Goal: Complete application form

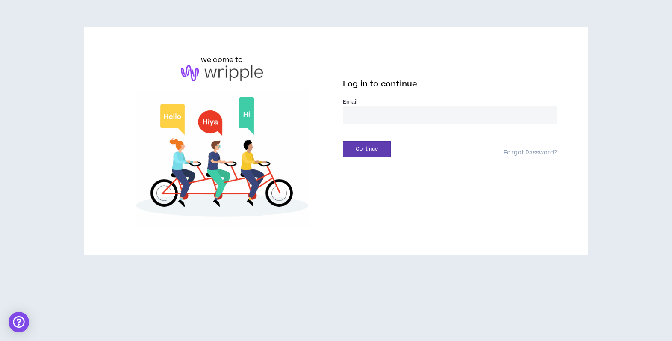
click at [410, 118] on input "email" at bounding box center [450, 115] width 215 height 18
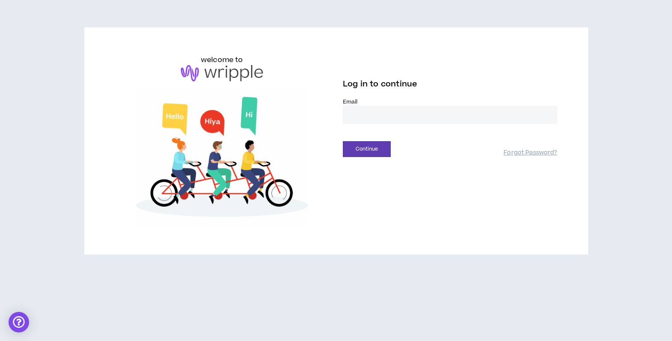
type input "**********"
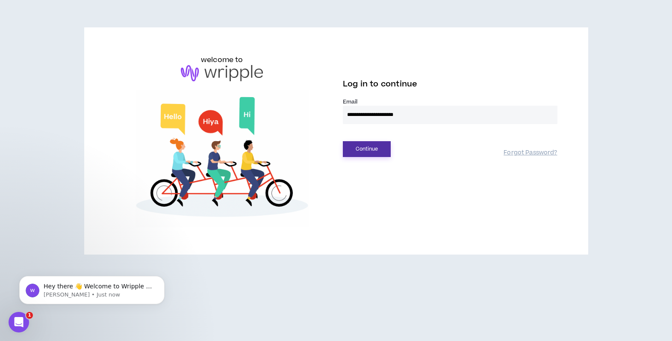
click at [369, 151] on button "Continue" at bounding box center [367, 149] width 48 height 16
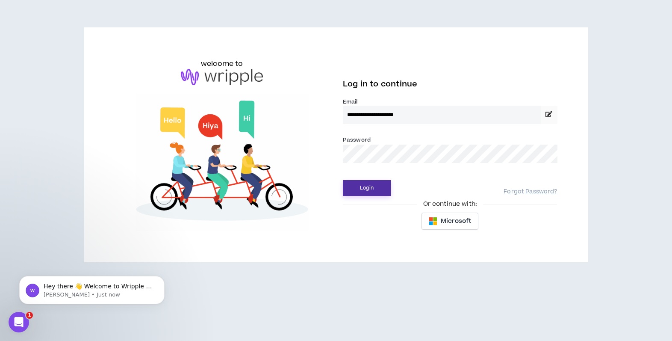
click at [369, 187] on button "Login" at bounding box center [367, 188] width 48 height 16
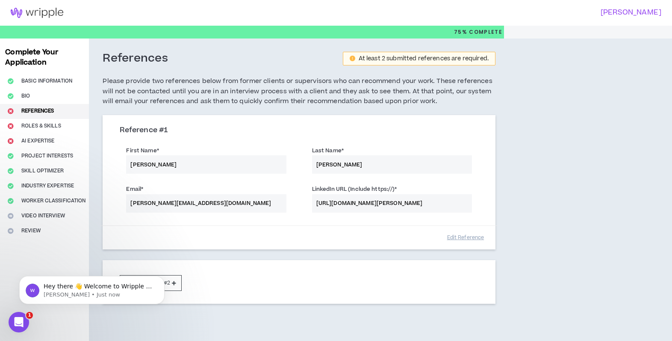
click at [27, 122] on div "Complete Your Application Basic Information Bio References Roles & Skills AI Ex…" at bounding box center [44, 191] width 89 height 307
click at [162, 280] on icon "Dismiss notification" at bounding box center [162, 278] width 5 height 5
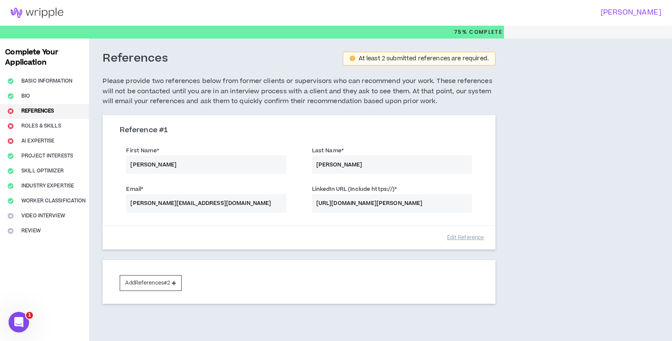
scroll to position [38, 0]
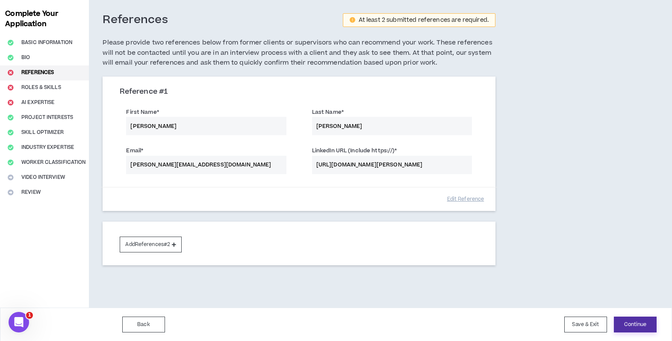
click at [631, 324] on button "Continue" at bounding box center [635, 324] width 43 height 16
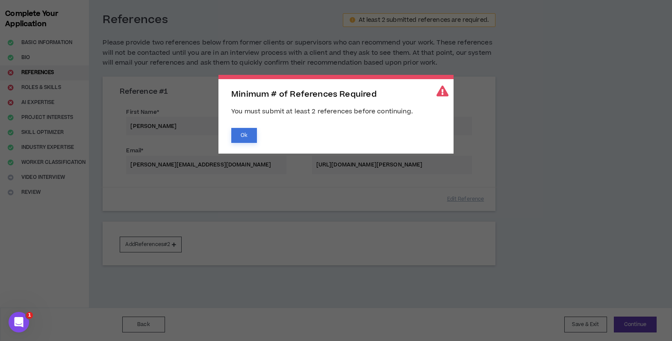
click at [239, 138] on button "Ok" at bounding box center [244, 135] width 26 height 15
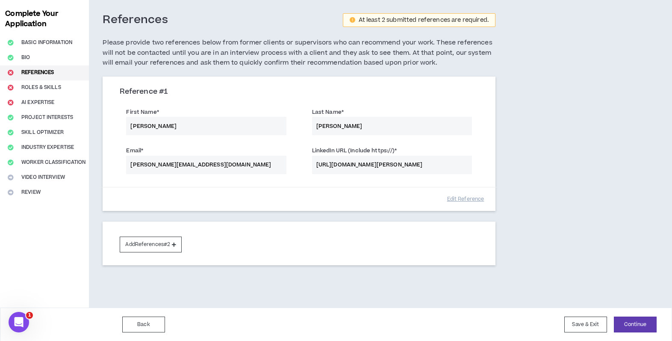
scroll to position [0, 0]
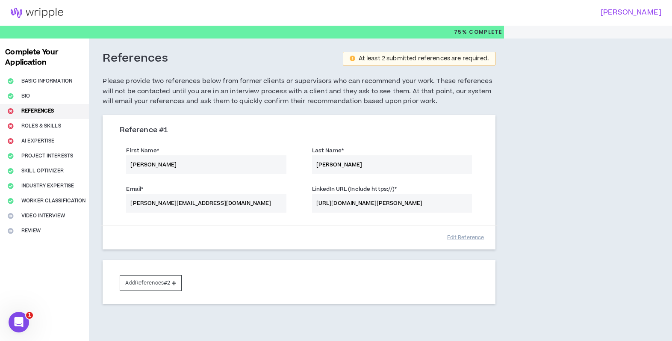
click at [33, 13] on img at bounding box center [37, 13] width 74 height 10
